Goal: Task Accomplishment & Management: Manage account settings

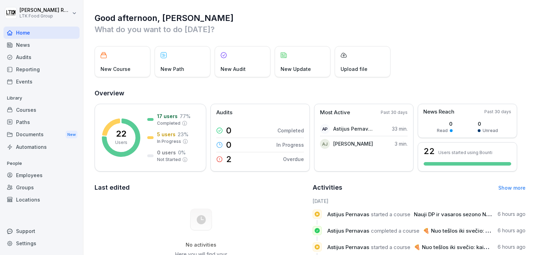
click at [24, 171] on div "Employees" at bounding box center [41, 175] width 76 height 12
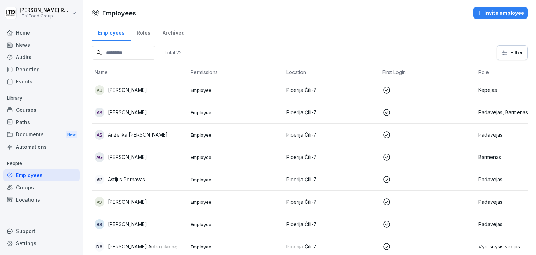
click at [38, 76] on div "Events" at bounding box center [41, 81] width 76 height 12
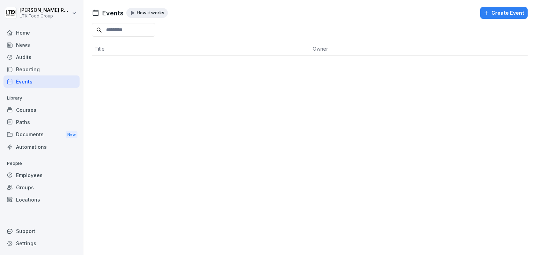
click at [39, 68] on div "Reporting" at bounding box center [41, 69] width 76 height 12
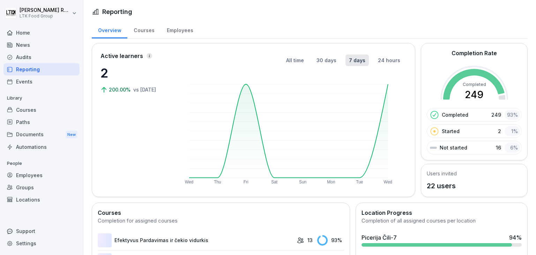
click at [43, 69] on div "Reporting" at bounding box center [41, 69] width 76 height 12
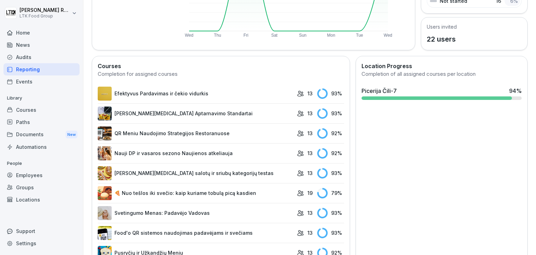
scroll to position [140, 0]
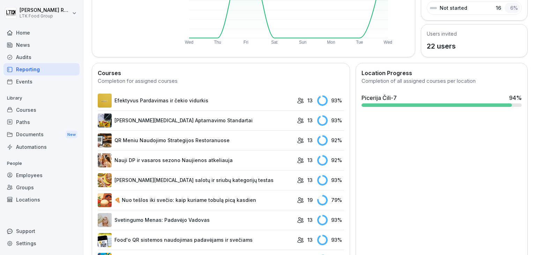
click at [46, 110] on div "Courses" at bounding box center [41, 110] width 76 height 12
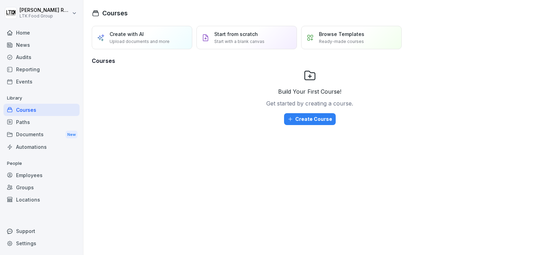
drag, startPoint x: 31, startPoint y: 176, endPoint x: 43, endPoint y: 172, distance: 13.4
click at [32, 174] on div "Employees" at bounding box center [41, 175] width 76 height 12
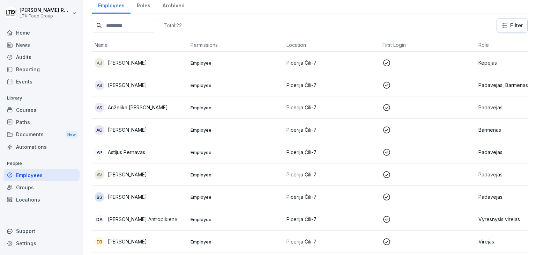
scroll to position [35, 0]
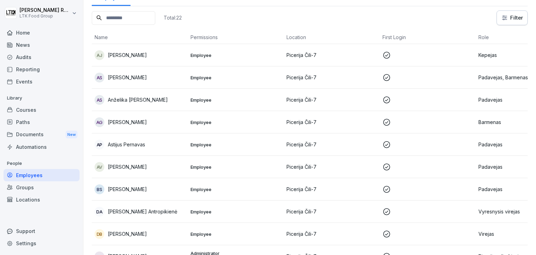
click at [478, 138] on td "Padavejas" at bounding box center [524, 144] width 96 height 22
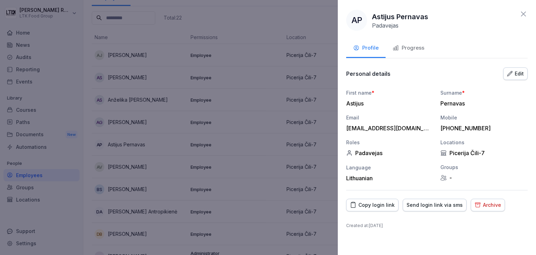
click at [417, 50] on div "Progress" at bounding box center [409, 48] width 32 height 8
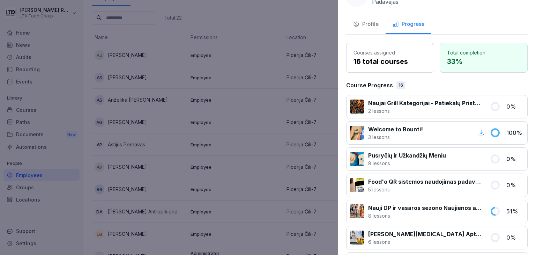
scroll to position [0, 0]
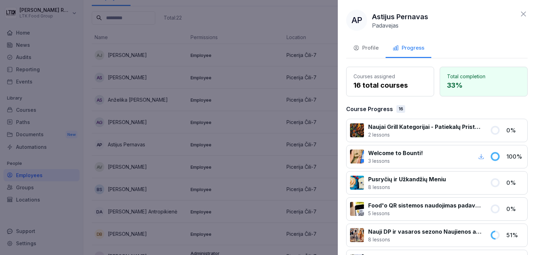
click at [519, 15] on icon at bounding box center [523, 14] width 8 height 8
